Goal: Participate in discussion

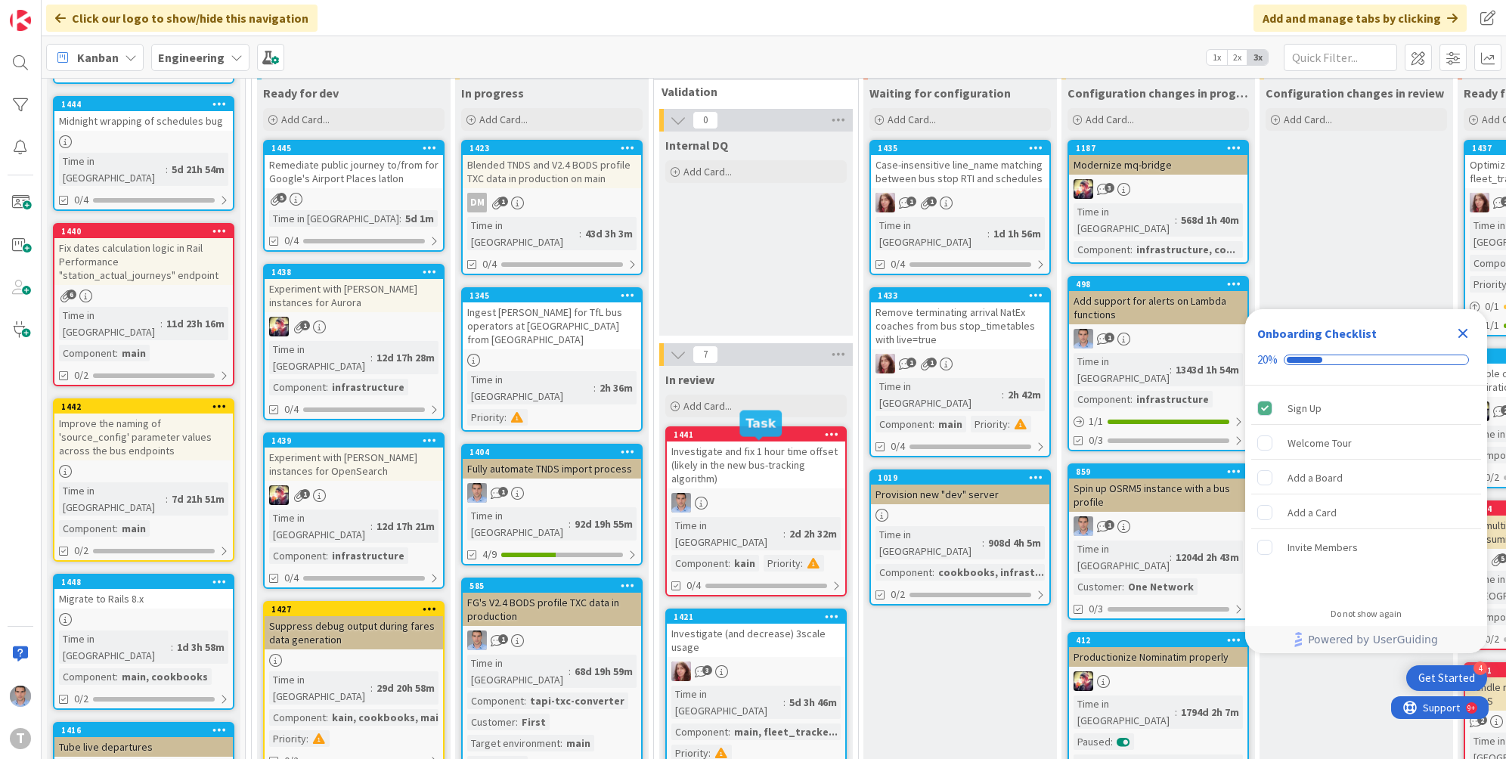
scroll to position [726, 0]
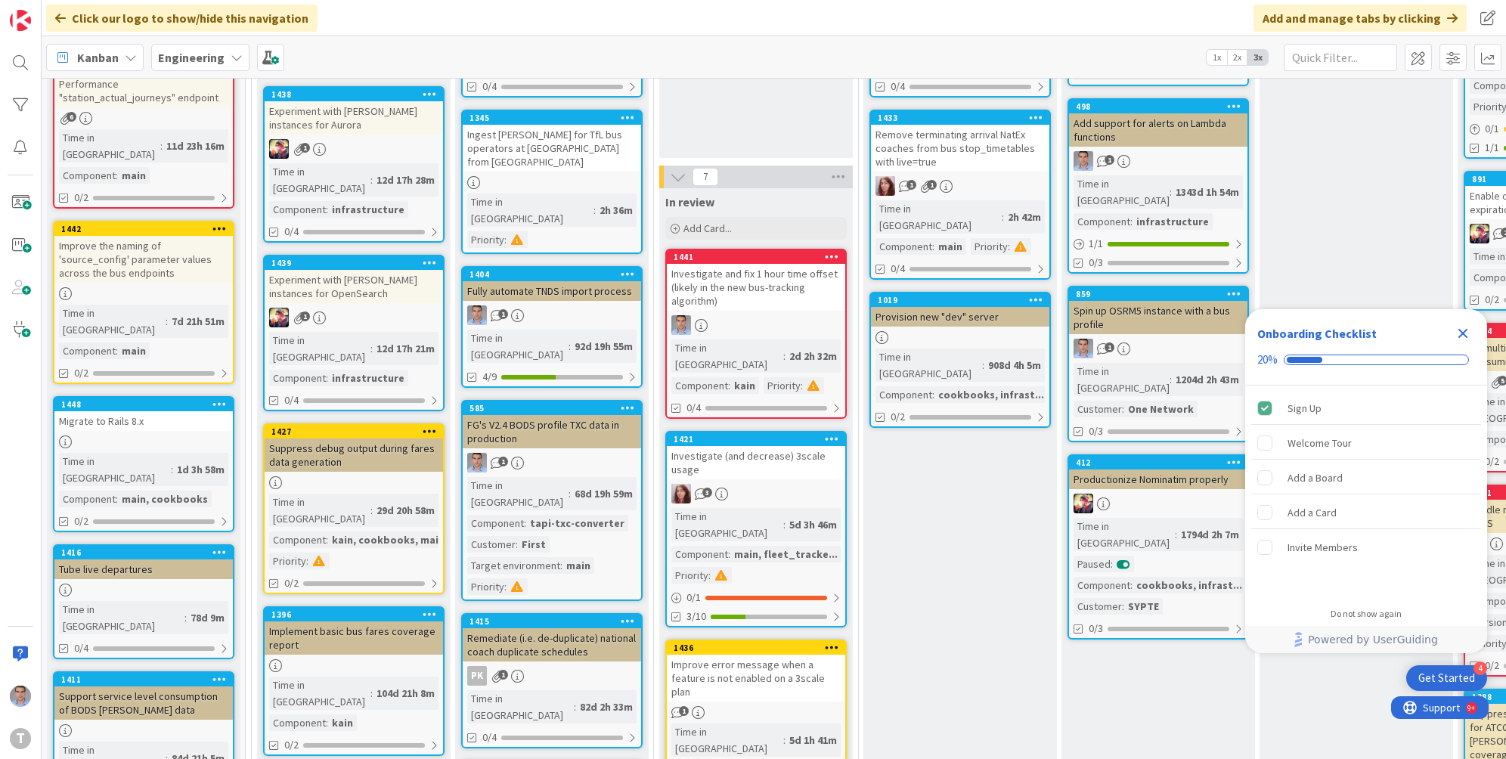
click at [762, 264] on div "Investigate and fix 1 hour time offset (likely in the new bus-tracking algorith…" at bounding box center [756, 287] width 178 height 47
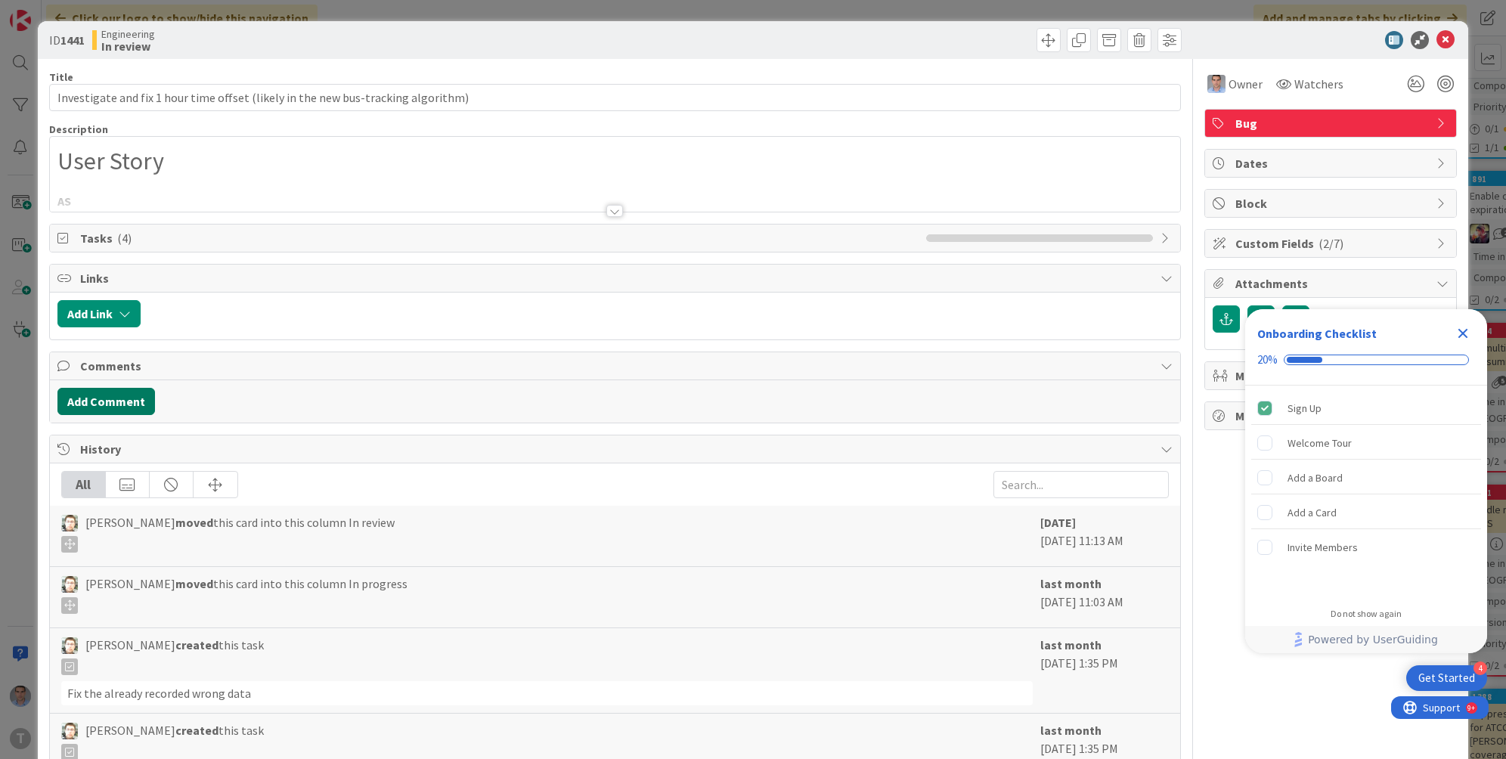
click at [132, 402] on button "Add Comment" at bounding box center [106, 401] width 98 height 27
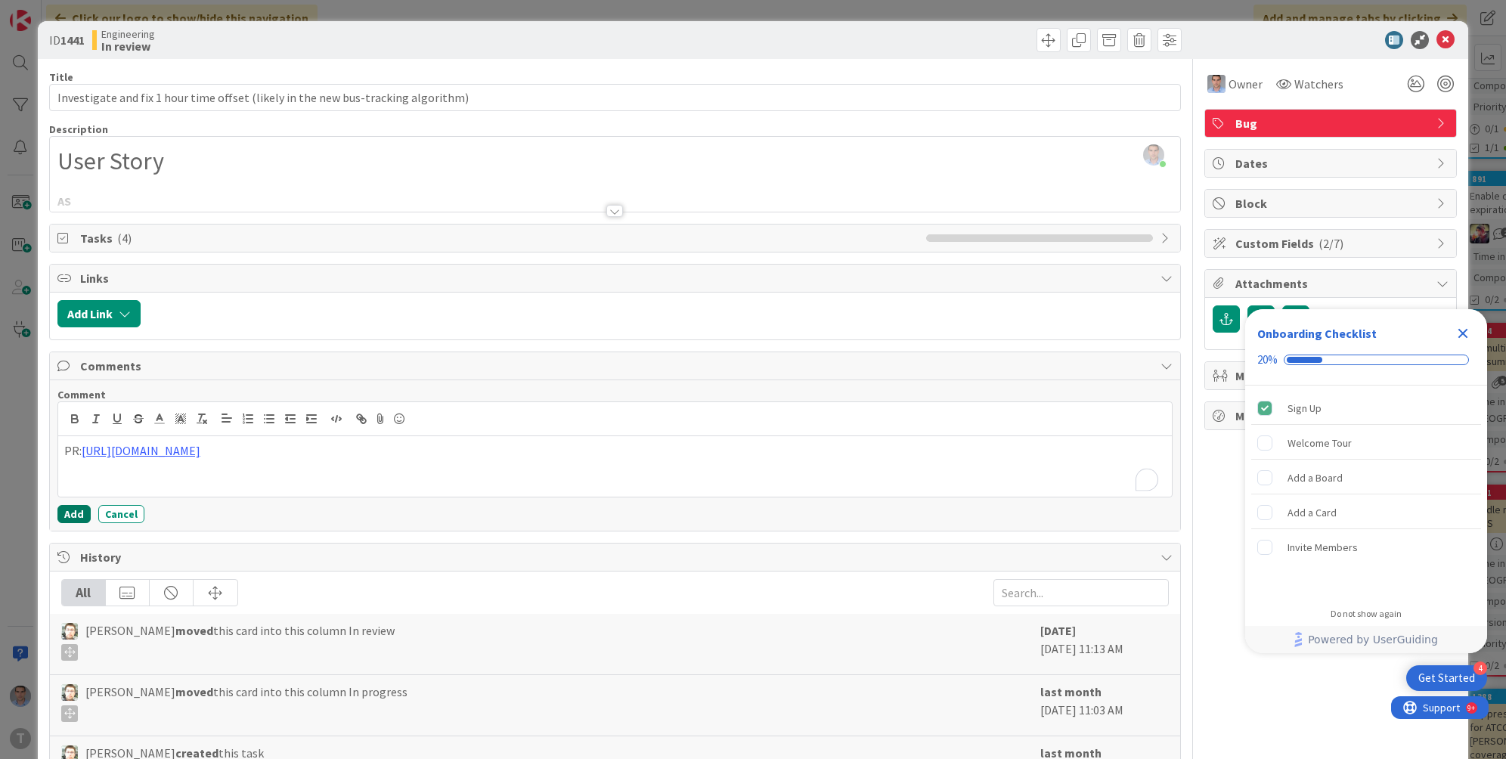
click at [76, 514] on button "Add" at bounding box center [73, 514] width 33 height 18
